Goal: Task Accomplishment & Management: Complete application form

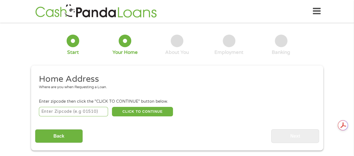
click at [145, 119] on div "Home Address Where are you when Requesting a Loan. Enter zipcode then click the…" at bounding box center [177, 108] width 284 height 69
click at [81, 112] on input "number" at bounding box center [73, 112] width 69 height 10
type input "97221"
select select "[US_STATE]"
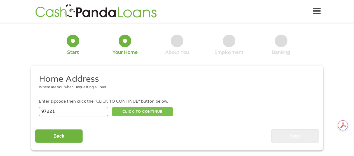
click at [127, 111] on button "CLICK TO CONTINUE" at bounding box center [142, 112] width 61 height 10
type input "97221"
type input "[GEOGRAPHIC_DATA]"
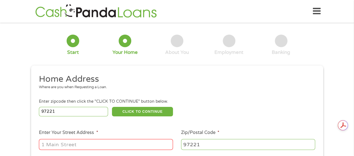
click at [86, 140] on input "Enter Your Street Address *" at bounding box center [106, 144] width 134 height 11
type input "[STREET_ADDRESS]"
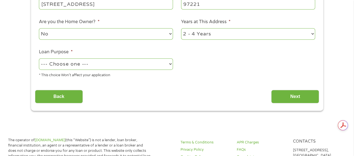
scroll to position [137, 0]
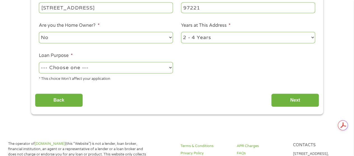
click at [171, 37] on select "No Yes" at bounding box center [106, 37] width 134 height 11
click at [39, 32] on select "No Yes" at bounding box center [106, 37] width 134 height 11
click at [311, 38] on select "1 Year or less 1 - 2 Years 2 - 4 Years Over 4 Years" at bounding box center [248, 37] width 134 height 11
select select "60months"
click at [181, 32] on select "1 Year or less 1 - 2 Years 2 - 4 Years Over 4 Years" at bounding box center [248, 37] width 134 height 11
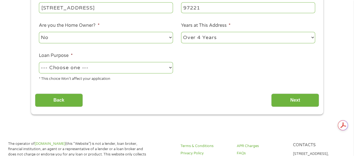
click at [170, 66] on select "--- Choose one --- Pay Bills Debt Consolidation Home Improvement Major Purchase…" at bounding box center [106, 67] width 134 height 11
select select "paybills"
click at [39, 62] on select "--- Choose one --- Pay Bills Debt Consolidation Home Improvement Major Purchase…" at bounding box center [106, 67] width 134 height 11
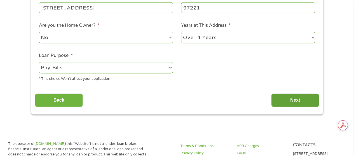
click at [286, 99] on input "Next" at bounding box center [295, 101] width 48 height 14
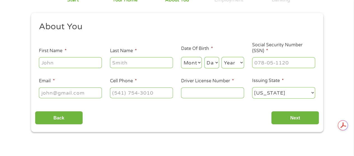
scroll to position [55, 0]
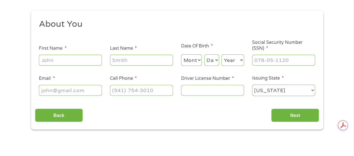
click at [60, 61] on input "First Name *" at bounding box center [70, 60] width 63 height 11
type input "RASHAS"
type input "[PERSON_NAME]"
type input "[EMAIL_ADDRESS][DOMAIN_NAME]"
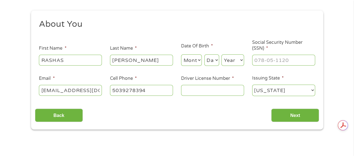
type input "[PHONE_NUMBER]"
click at [200, 60] on select "Month 1 2 3 4 5 6 7 8 9 10 11 12" at bounding box center [191, 59] width 21 height 11
select select "9"
click at [181, 55] on select "Month 1 2 3 4 5 6 7 8 9 10 11 12" at bounding box center [191, 59] width 21 height 11
click at [213, 59] on select "Day 1 2 3 4 5 6 7 8 9 10 11 12 13 14 15 16 17 18 19 20 21 22 23 24 25 26 27 28 …" at bounding box center [211, 59] width 15 height 11
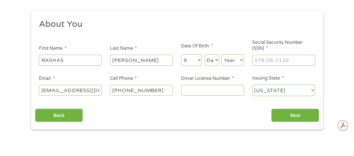
select select "5"
click at [204, 55] on select "Day 1 2 3 4 5 6 7 8 9 10 11 12 13 14 15 16 17 18 19 20 21 22 23 24 25 26 27 28 …" at bounding box center [211, 59] width 15 height 11
click at [240, 59] on select "Year [DATE] 2006 2005 2004 2003 2002 2001 2000 1999 1998 1997 1996 1995 1994 19…" at bounding box center [232, 59] width 23 height 11
select select "1963"
click at [221, 55] on select "Year [DATE] 2006 2005 2004 2003 2002 2001 2000 1999 1998 1997 1996 1995 1994 19…" at bounding box center [232, 59] width 23 height 11
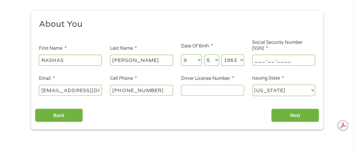
click at [259, 58] on input "___-__-____" at bounding box center [283, 60] width 63 height 11
type input "585-23-3842"
click at [217, 92] on input "Driver License Number *" at bounding box center [212, 90] width 63 height 11
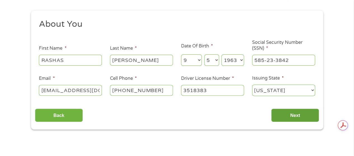
type input "3518383"
click at [298, 113] on input "Next" at bounding box center [295, 116] width 48 height 14
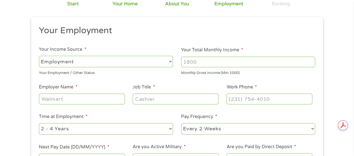
scroll to position [57, 0]
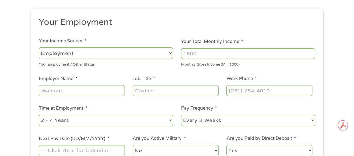
click at [199, 53] on input "Your Total Monthly Income *" at bounding box center [248, 53] width 134 height 11
type input "4200"
click at [75, 89] on input "Employer Name *" at bounding box center [82, 90] width 86 height 11
type input "The Salvation Army"
click at [154, 90] on input "Job Title *" at bounding box center [175, 90] width 86 height 11
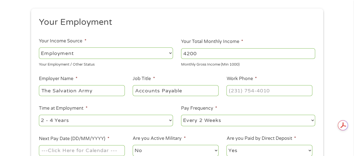
type input "Accounts Payable"
click at [248, 93] on input "(___) ___-____" at bounding box center [269, 90] width 86 height 11
type input "[PHONE_NUMBER]"
click at [168, 120] on select "--- Choose one --- 1 Year or less 1 - 2 Years 2 - 4 Years Over 4 Years" at bounding box center [106, 120] width 134 height 11
select select "60months"
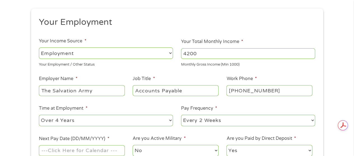
click at [39, 115] on select "--- Choose one --- 1 Year or less 1 - 2 Years 2 - 4 Years Over 4 Years" at bounding box center [106, 120] width 134 height 11
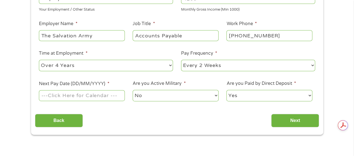
scroll to position [125, 0]
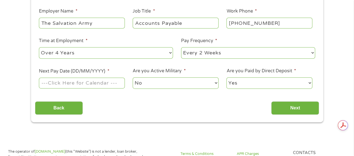
click at [119, 86] on input "Next Pay Date (DD/MM/YYYY) *" at bounding box center [82, 83] width 86 height 11
click at [118, 82] on input "[DATE]" at bounding box center [82, 83] width 86 height 11
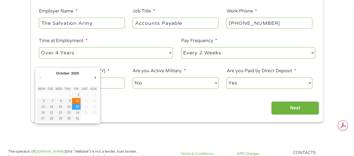
type input "[DATE]"
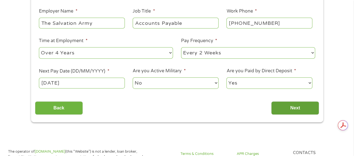
click at [283, 109] on input "Next" at bounding box center [295, 108] width 48 height 14
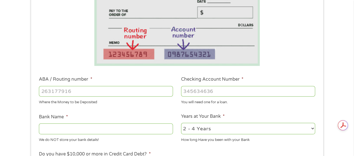
scroll to position [161, 0]
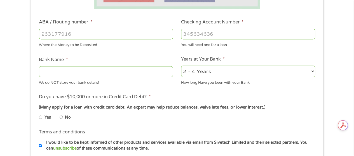
click at [130, 37] on input "ABA / Routing number *" at bounding box center [106, 34] width 134 height 11
type input "123002011"
type input "KEY BANK"
type input "123002011"
click at [196, 35] on input "Checking Account Number *" at bounding box center [248, 34] width 134 height 11
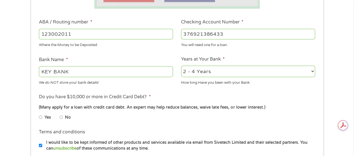
type input "376921386433"
click at [312, 71] on select "2 - 4 Years 6 - 12 Months 1 - 2 Years Over 4 Years" at bounding box center [248, 71] width 134 height 11
select select "60months"
click at [181, 66] on select "2 - 4 Years 6 - 12 Months 1 - 2 Years Over 4 Years" at bounding box center [248, 71] width 134 height 11
click at [60, 117] on input "No" at bounding box center [61, 117] width 3 height 9
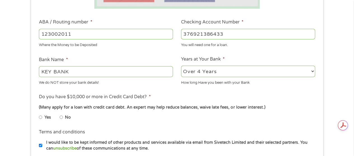
radio input "true"
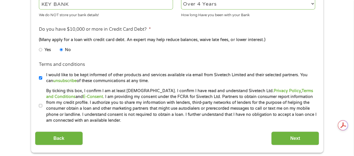
scroll to position [235, 0]
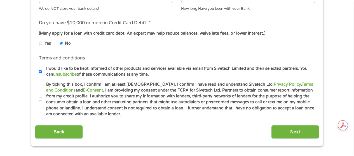
click at [39, 99] on input "By ticking this box, I confirm I am at least [DEMOGRAPHIC_DATA]. I confirm I ha…" at bounding box center [40, 99] width 3 height 9
checkbox input "true"
click at [308, 130] on input "Next" at bounding box center [295, 132] width 48 height 14
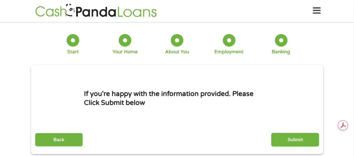
scroll to position [0, 0]
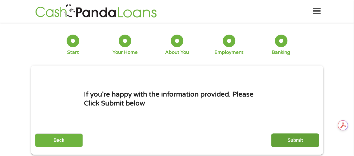
click at [293, 142] on input "Submit" at bounding box center [295, 141] width 48 height 14
